Goal: Task Accomplishment & Management: Use online tool/utility

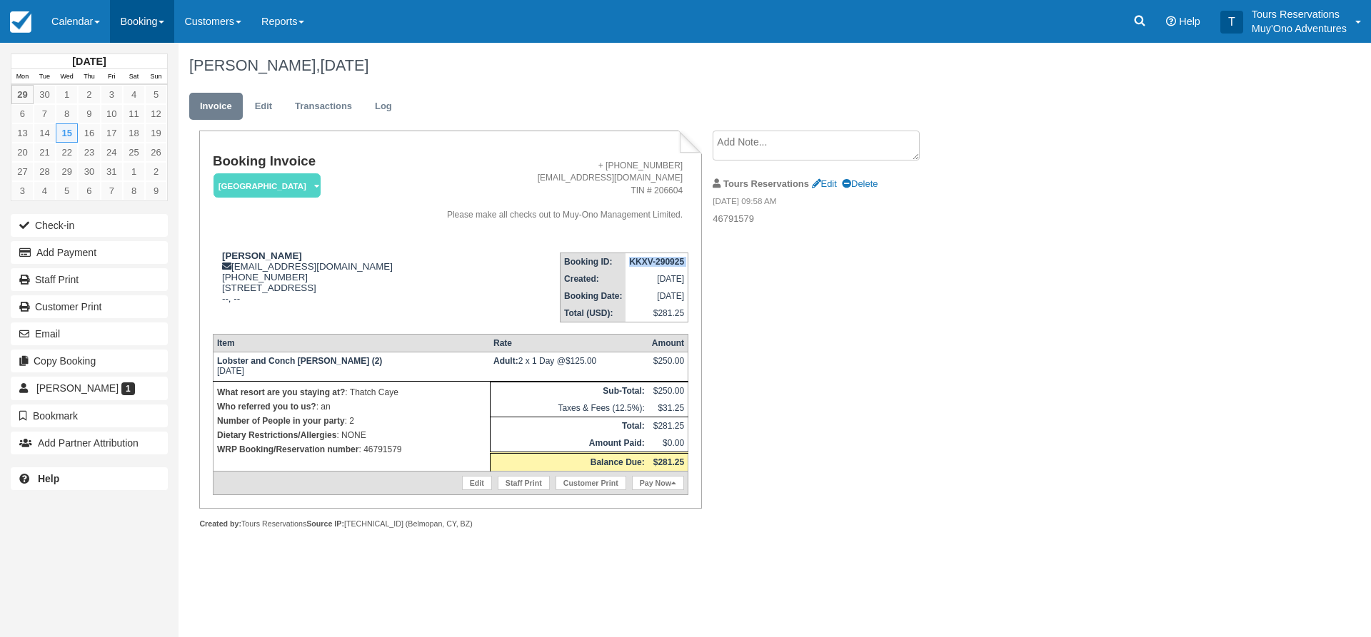
click at [138, 24] on link "Booking" at bounding box center [142, 21] width 64 height 43
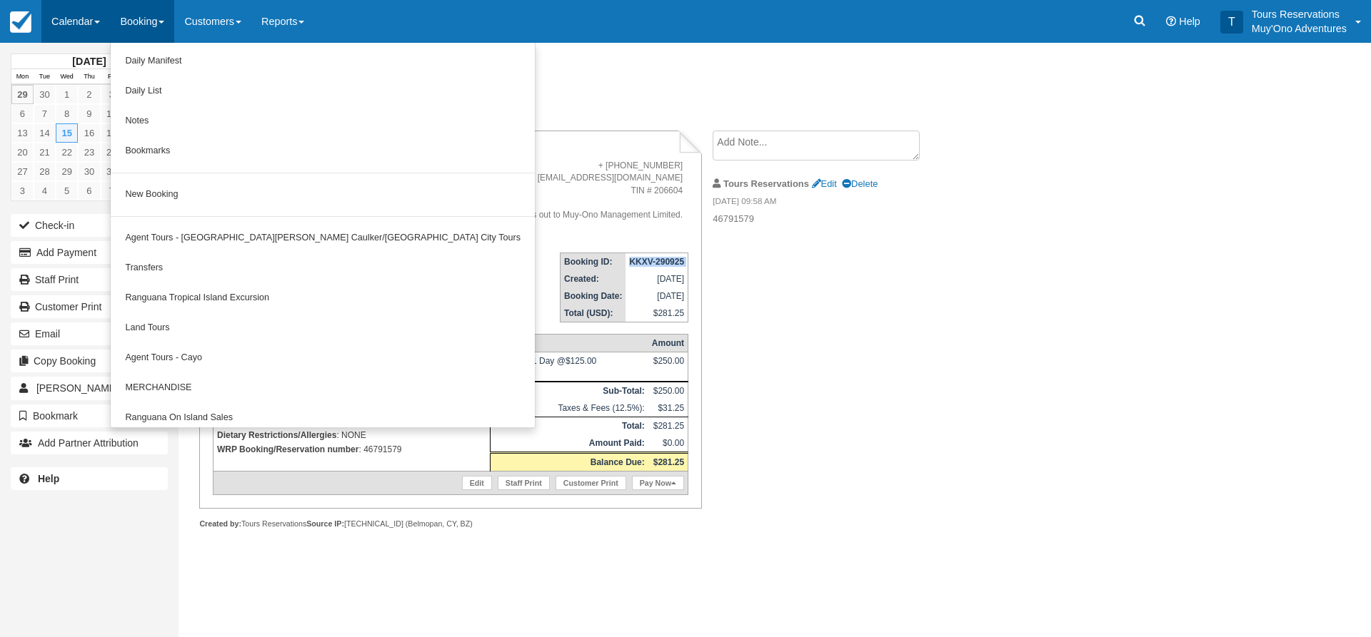
click at [84, 18] on link "Calendar" at bounding box center [75, 21] width 69 height 43
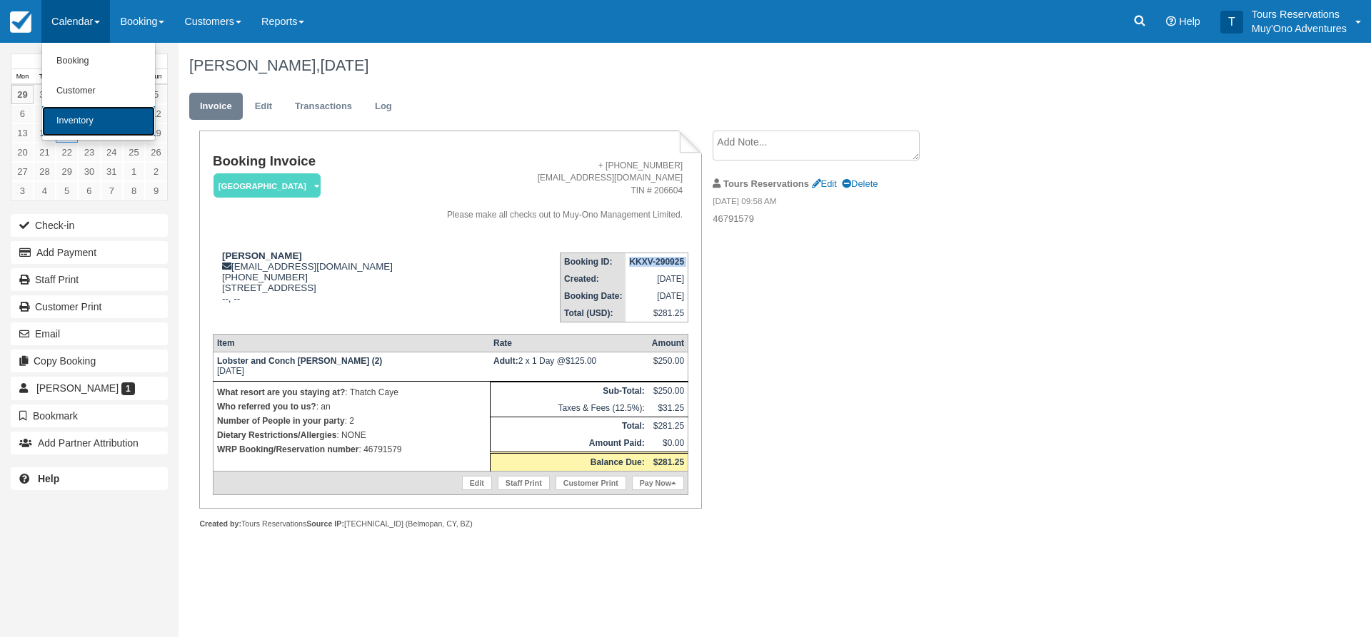
click at [79, 117] on link "Inventory" at bounding box center [98, 121] width 113 height 30
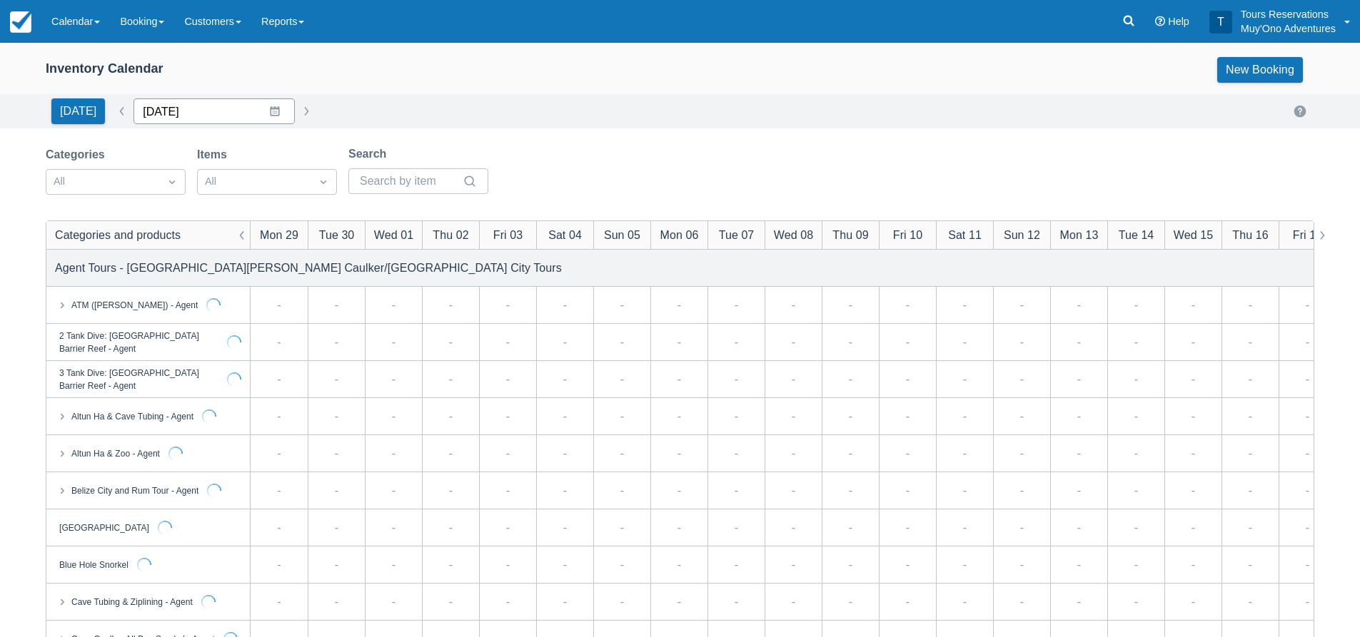
click at [211, 119] on input "09/29/25" at bounding box center [213, 112] width 161 height 26
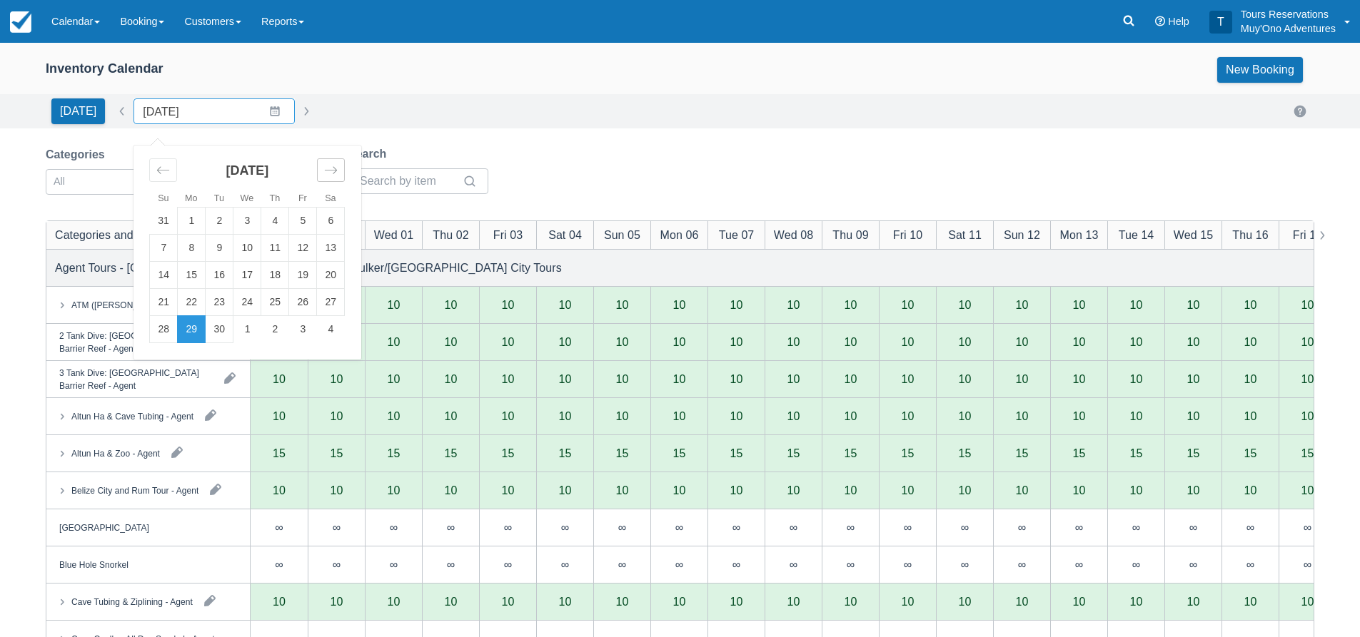
click at [324, 171] on icon "Move forward to switch to the next month." at bounding box center [331, 170] width 14 height 14
click at [187, 333] on td "29" at bounding box center [192, 329] width 28 height 27
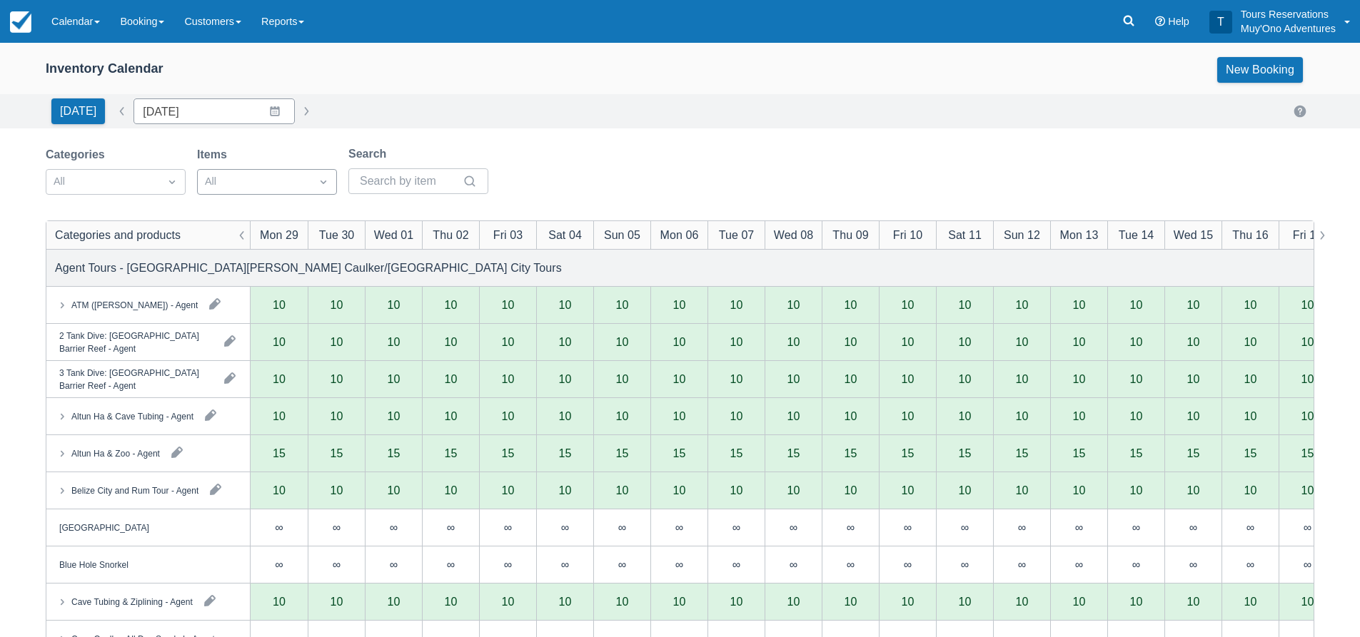
type input "12/29/25"
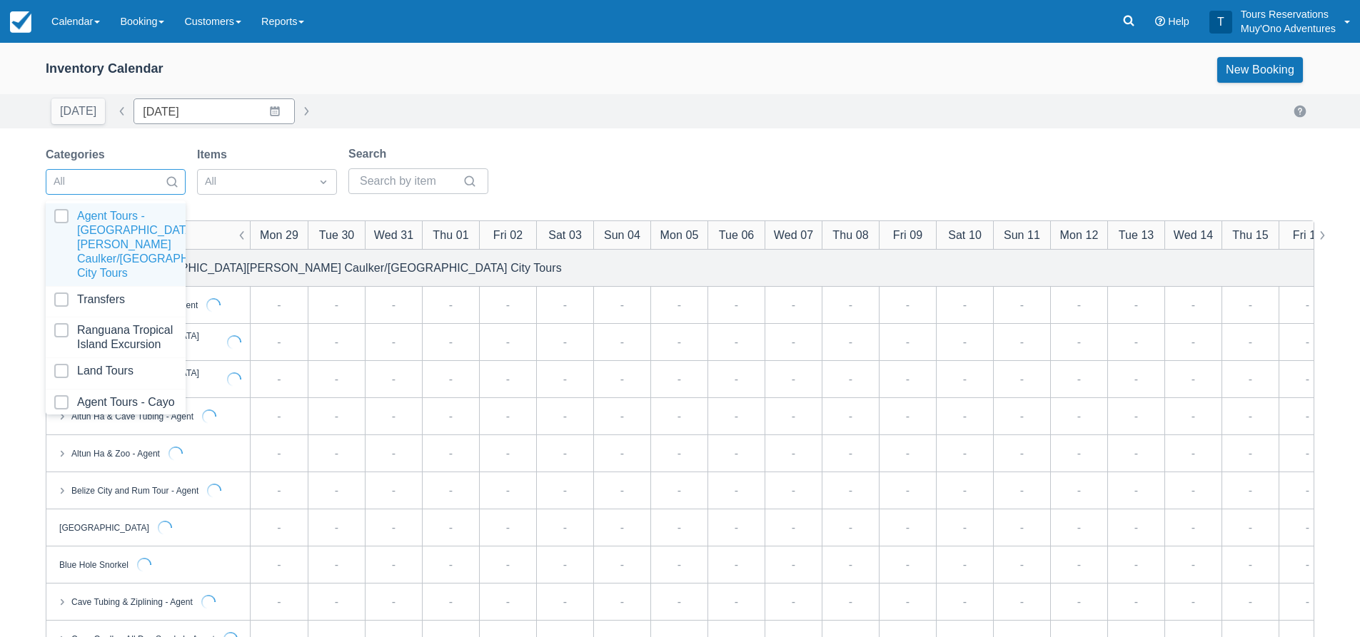
click at [161, 187] on div at bounding box center [172, 182] width 26 height 20
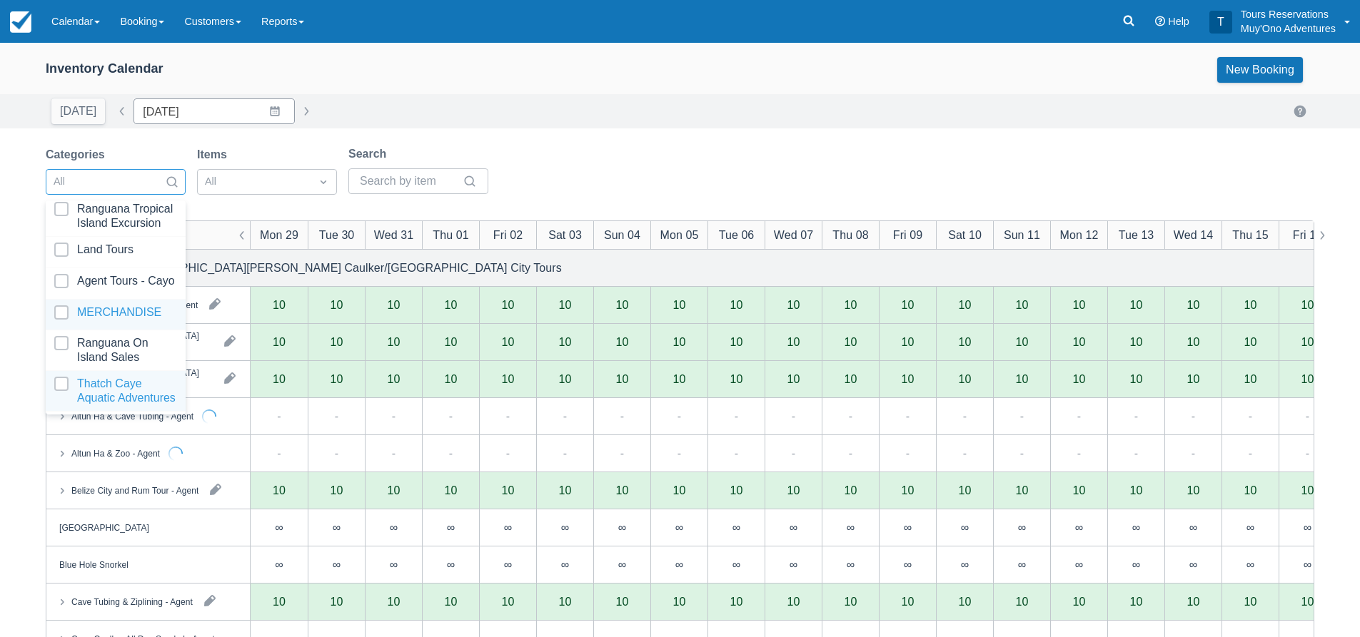
scroll to position [146, 0]
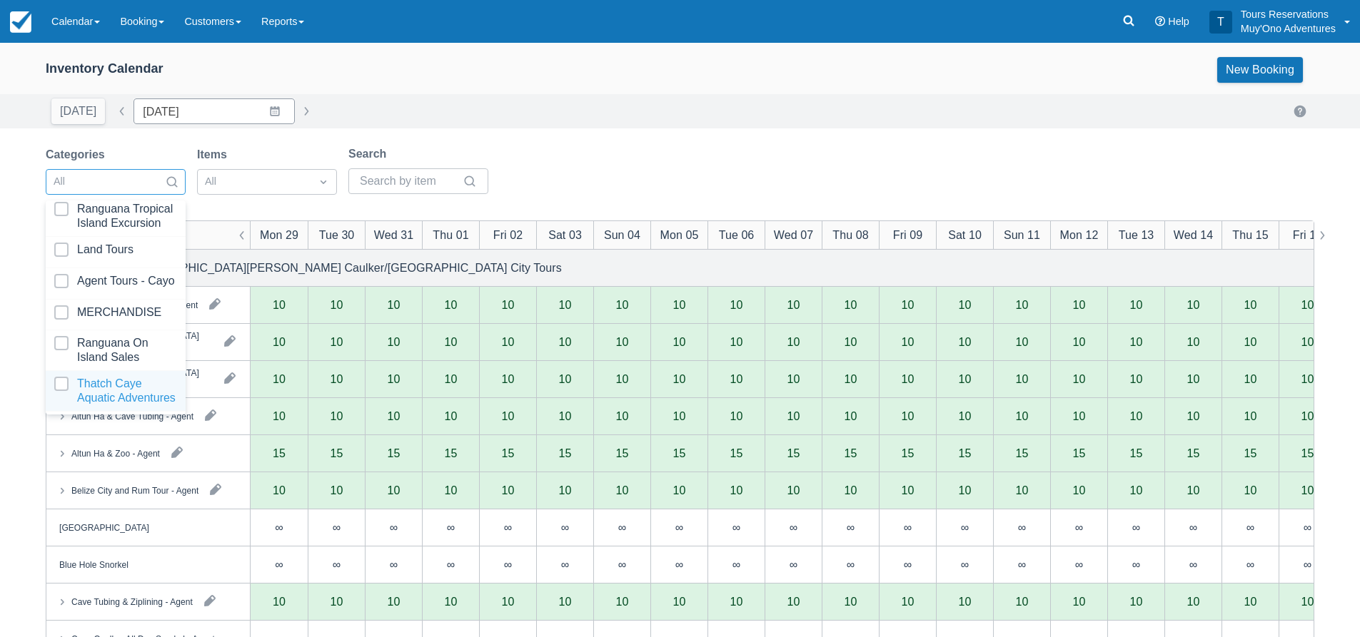
click at [132, 377] on div at bounding box center [115, 391] width 123 height 29
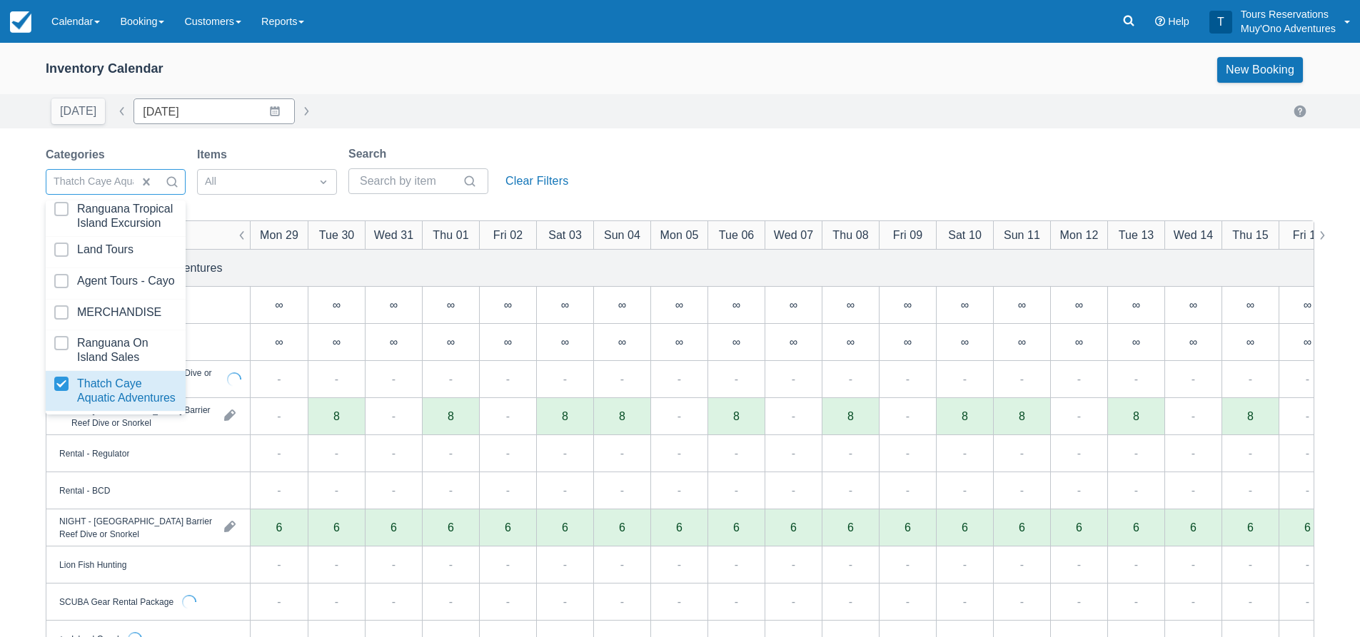
click at [716, 131] on div "Inventory Calendar New Booking Today Date 12/29/25 Navigate forward to interact…" at bounding box center [680, 458] width 1360 height 830
